Goal: Information Seeking & Learning: Learn about a topic

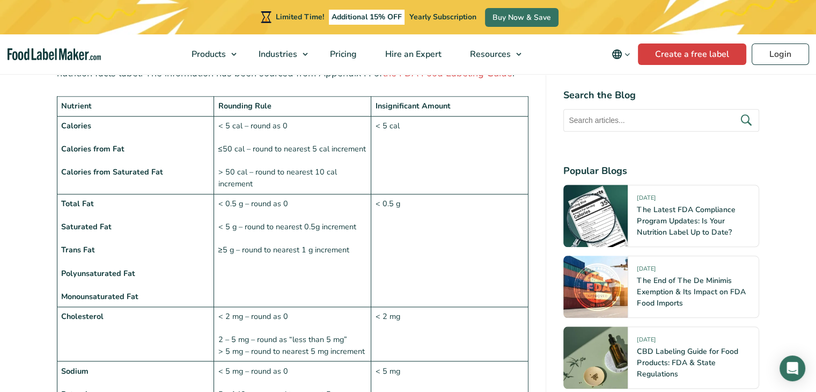
scroll to position [715, 0]
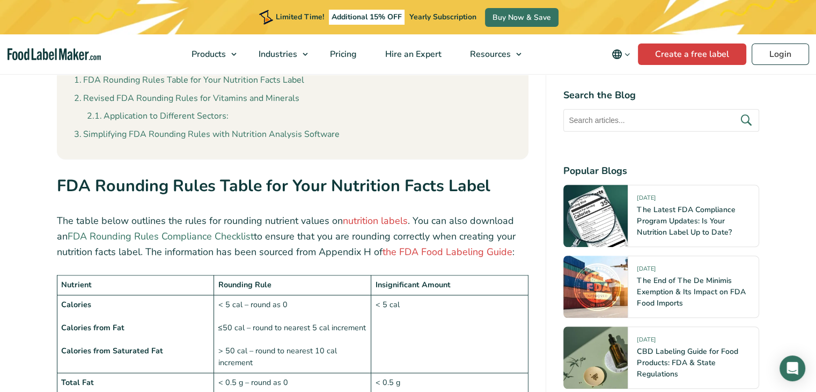
click at [216, 230] on link "FDA Rounding Rules Compliance Checklist" at bounding box center [161, 236] width 186 height 13
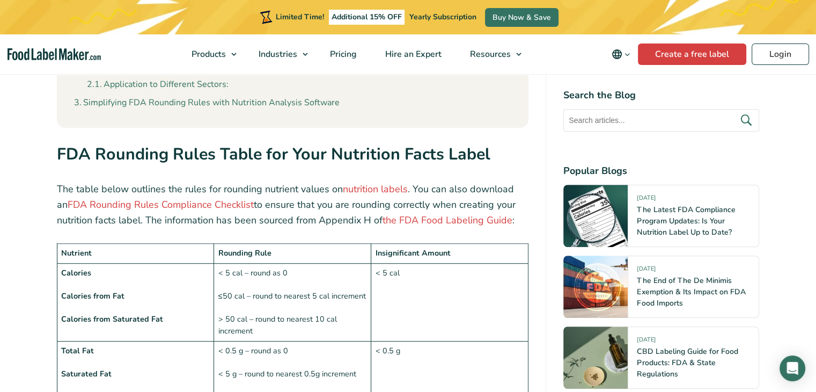
scroll to position [749, 0]
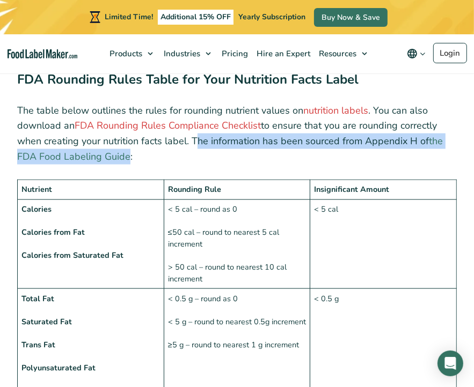
drag, startPoint x: 190, startPoint y: 140, endPoint x: 126, endPoint y: 159, distance: 67.2
click at [126, 159] on p "The table below outlines the rules for rounding nutrient values on nutrition la…" at bounding box center [236, 134] width 439 height 62
copy p "The information has been sourced from Appendix H of the FDA Food Labeling Guide"
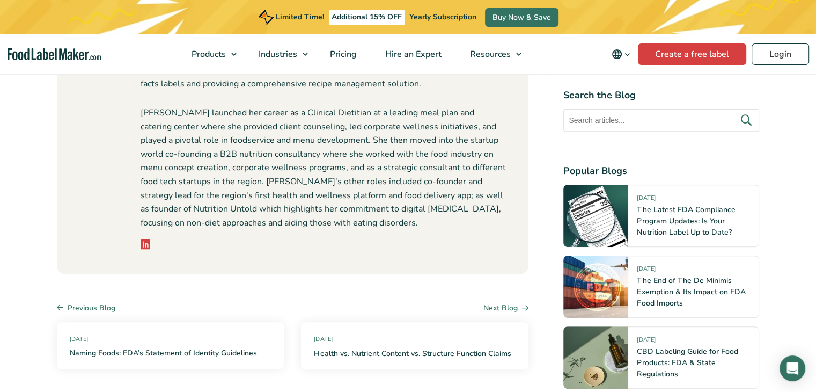
scroll to position [5186, 0]
